Goal: Complete application form

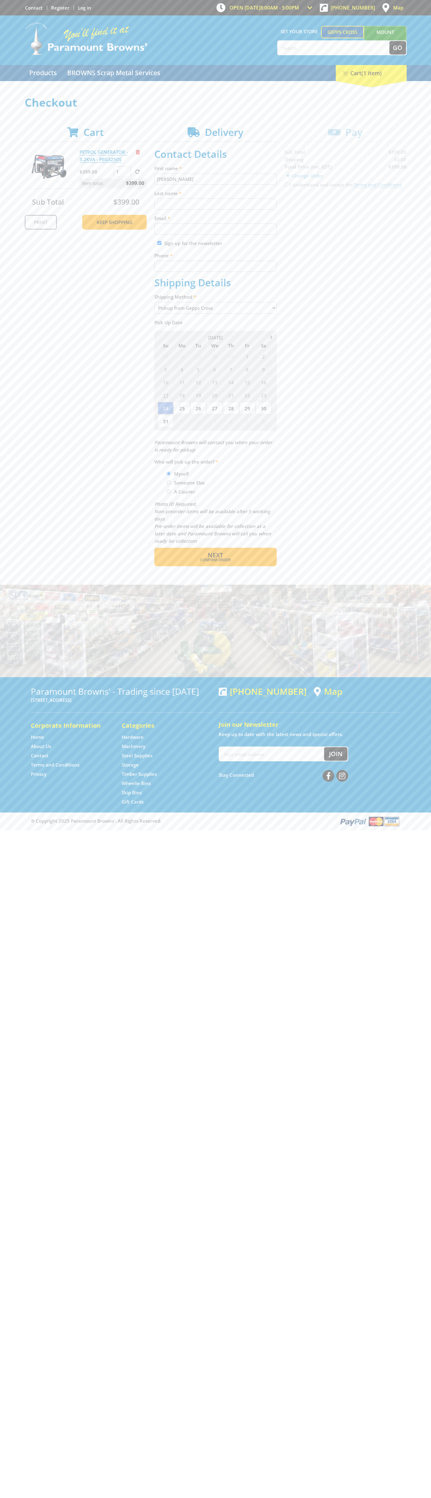
type input "[PERSON_NAME]"
type input "[EMAIL_ADDRESS][DOMAIN_NAME]"
type input "0293744000"
click at [216, 555] on span "Next" at bounding box center [215, 555] width 15 height 8
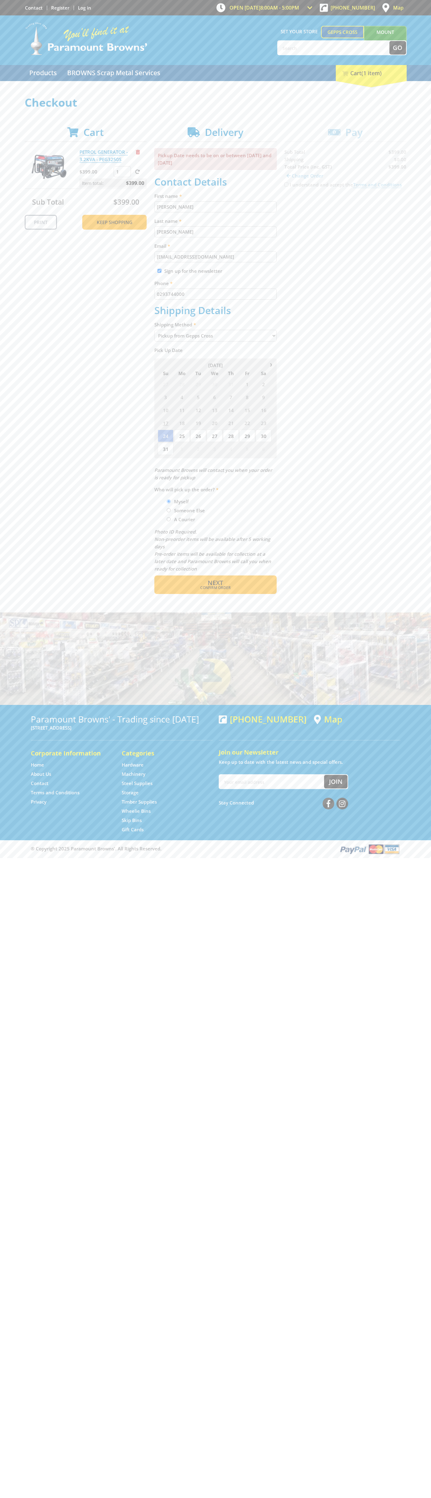
type input "[PERSON_NAME]"
click at [216, 588] on span "Confirm order" at bounding box center [216, 588] width 96 height 4
click at [216, 583] on span "Next" at bounding box center [215, 583] width 15 height 8
